Goal: Check status: Check status

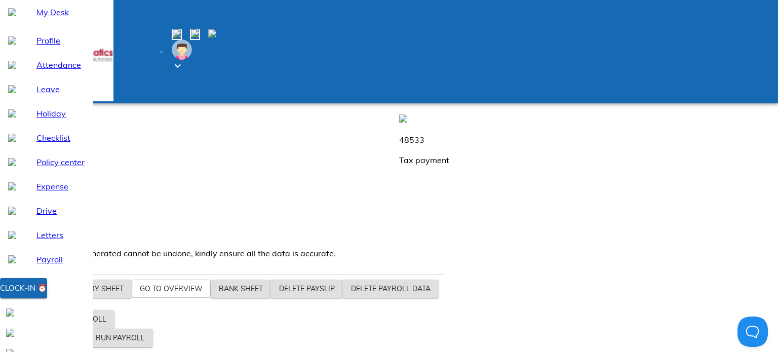
drag, startPoint x: 319, startPoint y: 154, endPoint x: 375, endPoint y: 206, distance: 75.9
click at [375, 206] on div "25 Employee count 1266319 Wage Amount 1213986 Salary payout 48533 Tax payment 3…" at bounding box center [393, 143] width 790 height 219
click at [393, 180] on div "48533 Tax payment" at bounding box center [590, 143] width 395 height 73
drag, startPoint x: 315, startPoint y: 154, endPoint x: 367, endPoint y: 207, distance: 74.1
click at [367, 207] on div "25 Employee count 1266319 Wage Amount 1213986 Salary payout 48533 Tax payment 3…" at bounding box center [393, 143] width 790 height 219
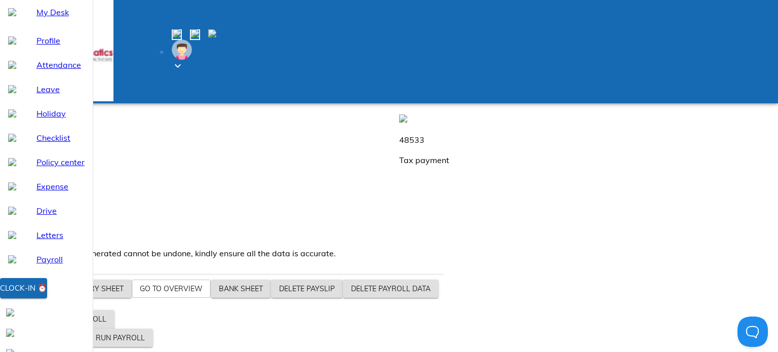
click at [393, 180] on div "48533 Tax payment" at bounding box center [590, 143] width 395 height 73
drag, startPoint x: 320, startPoint y: 152, endPoint x: 360, endPoint y: 232, distance: 89.4
click at [360, 232] on div "25 Employee count 1266319 Wage Amount 1213986 Salary payout 48533 Tax payment 3…" at bounding box center [393, 143] width 790 height 219
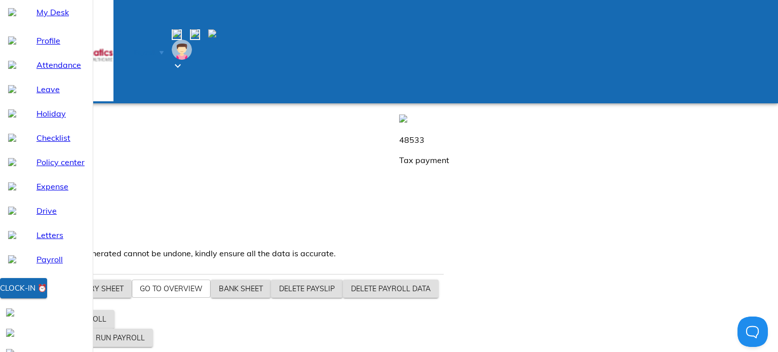
drag, startPoint x: 320, startPoint y: 153, endPoint x: 376, endPoint y: 221, distance: 87.4
click at [376, 221] on div "25 Employee count 1266319 Wage Amount 1213986 Salary payout 48533 Tax payment 3…" at bounding box center [393, 143] width 790 height 219
drag, startPoint x: 320, startPoint y: 153, endPoint x: 373, endPoint y: 219, distance: 83.6
click at [373, 219] on div "25 Employee count 1266319 Wage Amount 1213986 Salary payout 48533 Tax payment 3…" at bounding box center [393, 143] width 790 height 219
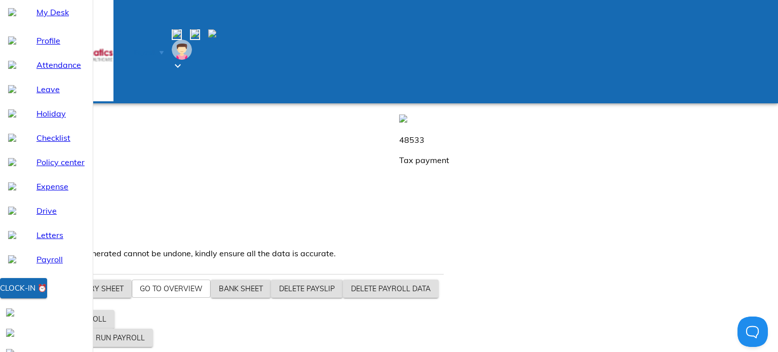
click at [373, 219] on div "25 Employee count 1266319 Wage Amount 1213986 Salary payout 48533 Tax payment 3…" at bounding box center [393, 143] width 790 height 219
drag, startPoint x: 318, startPoint y: 152, endPoint x: 382, endPoint y: 220, distance: 93.1
click at [382, 220] on div "25 Employee count 1266319 Wage Amount 1213986 Salary payout 48533 Tax payment 3…" at bounding box center [393, 143] width 790 height 219
